Goal: Information Seeking & Learning: Learn about a topic

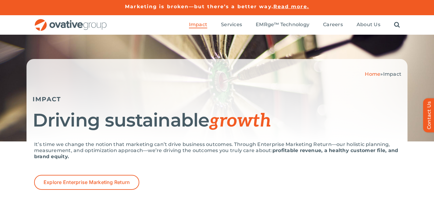
click at [338, 30] on ul "Impact Expert Insights Case Studies Awards & Press Services Media Measurement C…" at bounding box center [294, 25] width 211 height 20
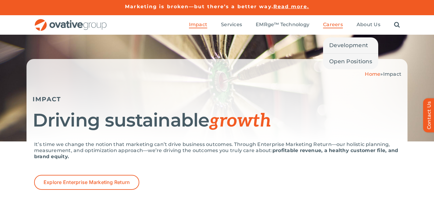
click at [334, 24] on span "Careers" at bounding box center [333, 25] width 20 height 6
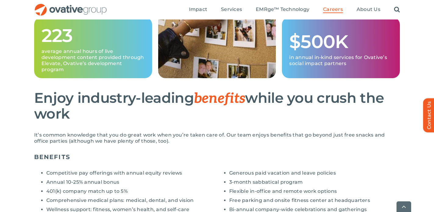
scroll to position [392, 0]
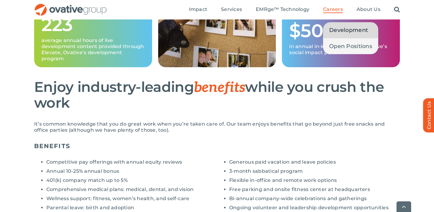
click at [336, 32] on span "Development" at bounding box center [348, 30] width 39 height 9
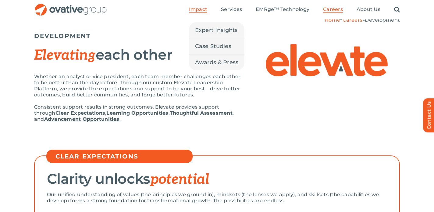
click at [204, 11] on span "Impact" at bounding box center [198, 9] width 18 height 6
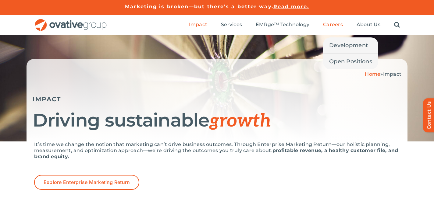
click at [327, 23] on span "Careers" at bounding box center [333, 25] width 20 height 6
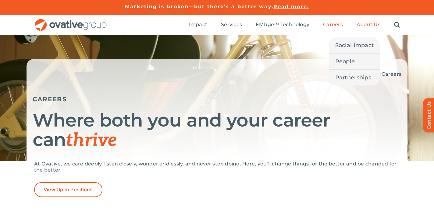
click at [362, 22] on span "About Us" at bounding box center [369, 25] width 24 height 6
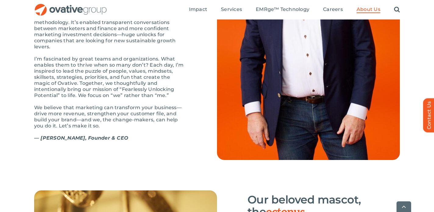
scroll to position [774, 0]
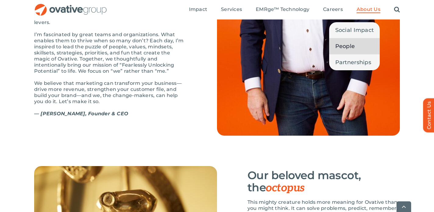
click at [352, 46] on span "People" at bounding box center [345, 46] width 20 height 9
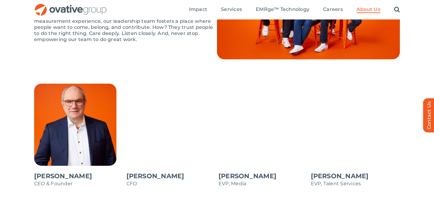
scroll to position [356, 0]
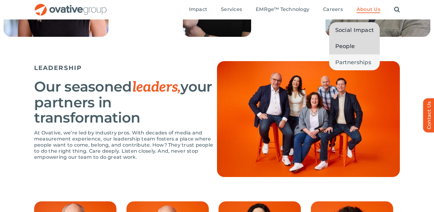
click at [348, 24] on link "Social Impact" at bounding box center [354, 30] width 51 height 16
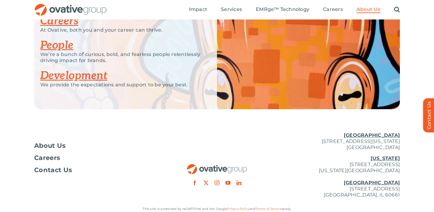
scroll to position [1220, 0]
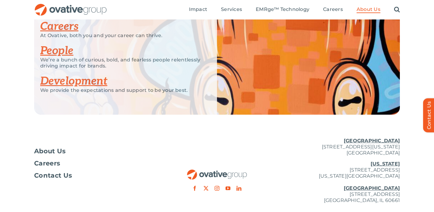
click at [66, 48] on link "People" at bounding box center [56, 50] width 33 height 13
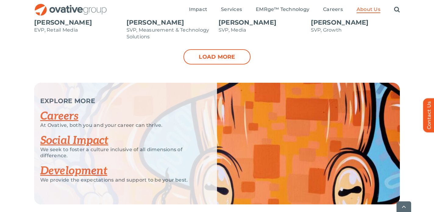
scroll to position [744, 0]
click at [92, 176] on link "Development" at bounding box center [73, 170] width 67 height 13
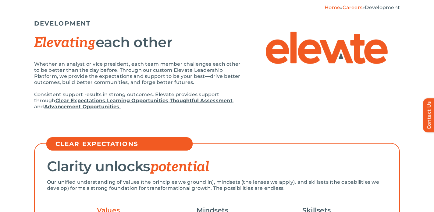
scroll to position [162, 0]
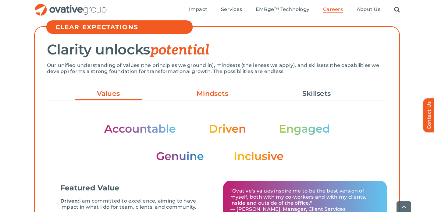
click at [213, 97] on link "Mindsets" at bounding box center [212, 94] width 67 height 10
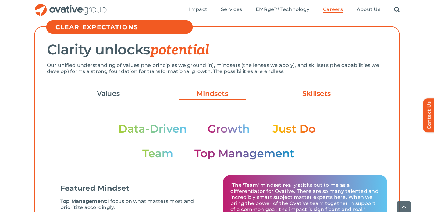
click at [302, 91] on link "Skillsets" at bounding box center [316, 94] width 67 height 10
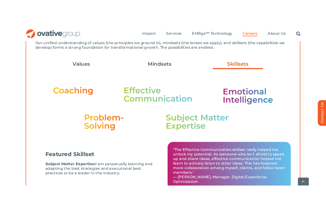
scroll to position [207, 0]
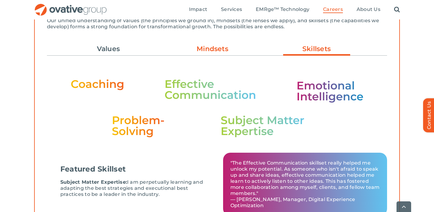
click at [225, 53] on link "Mindsets" at bounding box center [212, 49] width 67 height 10
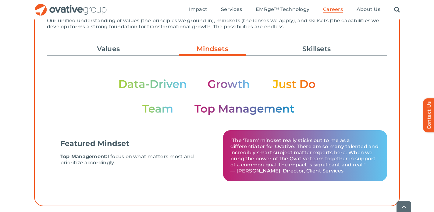
click at [432, 14] on div "Search for: * Toggle Navigation Impact Expert Insights Case Studies Awards & Pr…" at bounding box center [217, 10] width 434 height 20
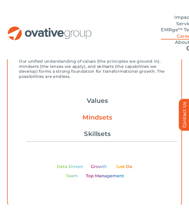
scroll to position [216, 0]
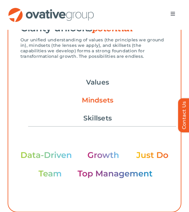
click at [172, 17] on button "Toggle Navigation" at bounding box center [172, 14] width 17 height 12
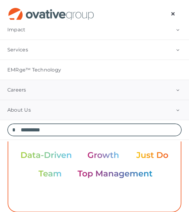
click at [148, 107] on link "About Us" at bounding box center [94, 110] width 189 height 20
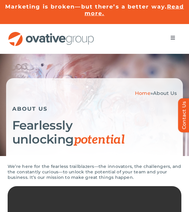
click at [170, 38] on span "Menu" at bounding box center [172, 37] width 5 height 5
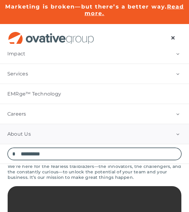
click at [177, 135] on button "Open submenu of About Us" at bounding box center [177, 134] width 23 height 20
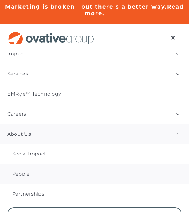
click at [48, 177] on link "People" at bounding box center [94, 174] width 189 height 20
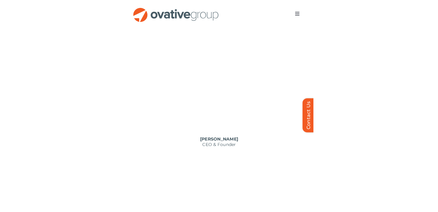
scroll to position [353, 0]
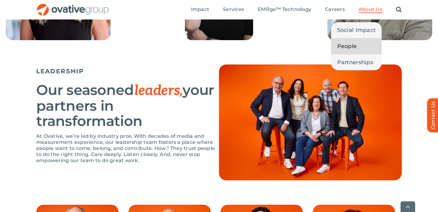
click at [188, 45] on span "People" at bounding box center [347, 46] width 20 height 9
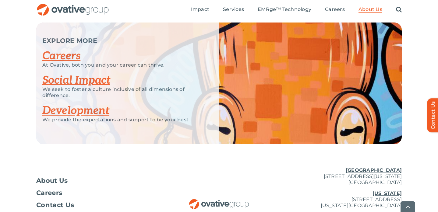
scroll to position [810, 0]
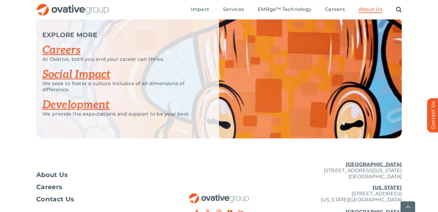
click at [68, 57] on p "At Ovative, both you and your career can thrive." at bounding box center [123, 59] width 162 height 6
click at [65, 54] on link "Careers" at bounding box center [61, 50] width 38 height 13
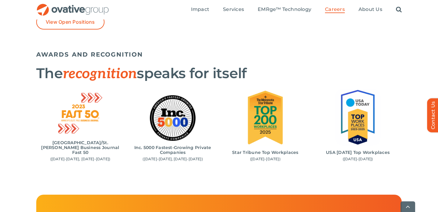
scroll to position [636, 0]
